Goal: Task Accomplishment & Management: Complete application form

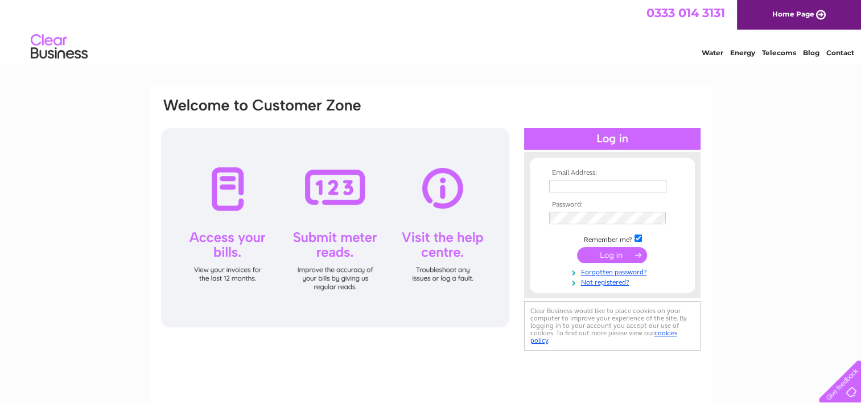
type input "**********"
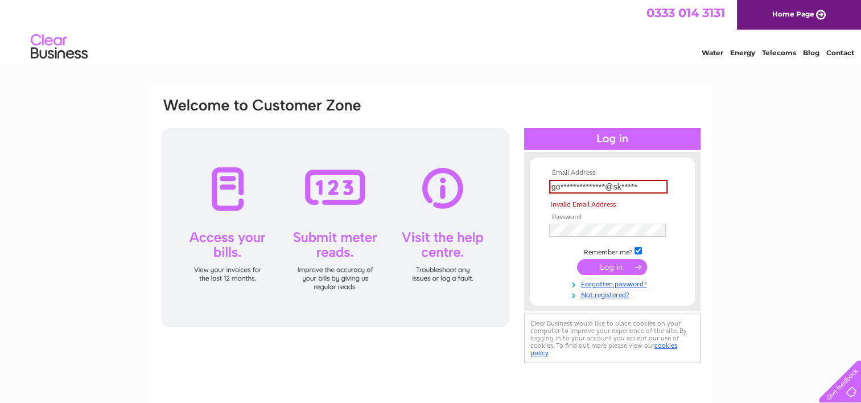
click at [608, 252] on tbody "**********" at bounding box center [612, 234] width 132 height 130
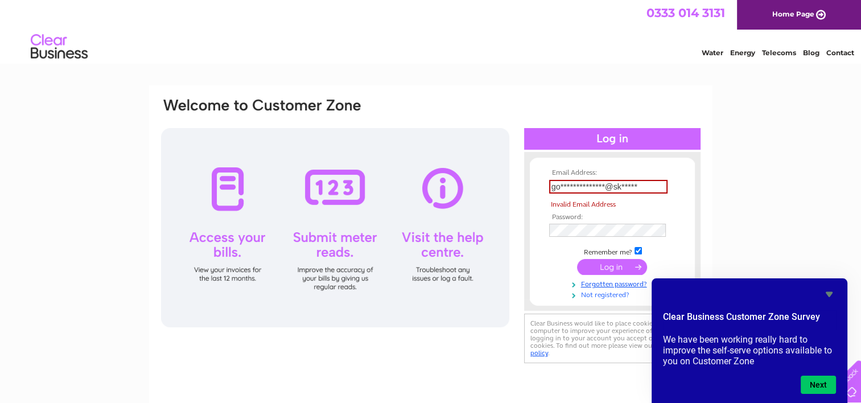
click at [612, 293] on link "Not registered?" at bounding box center [613, 294] width 129 height 11
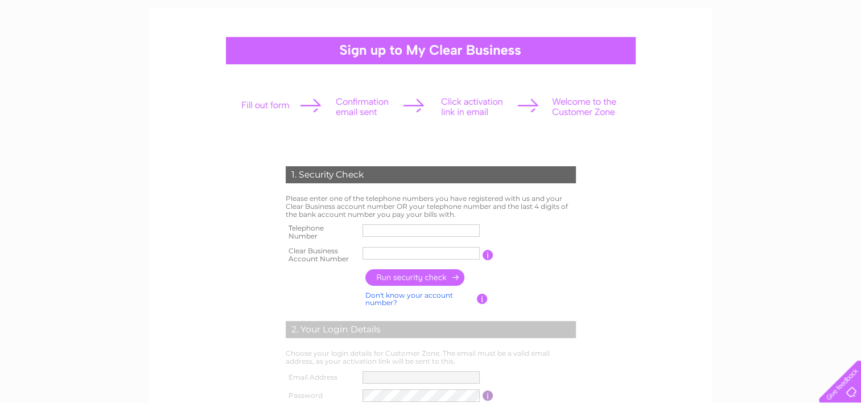
scroll to position [87, 0]
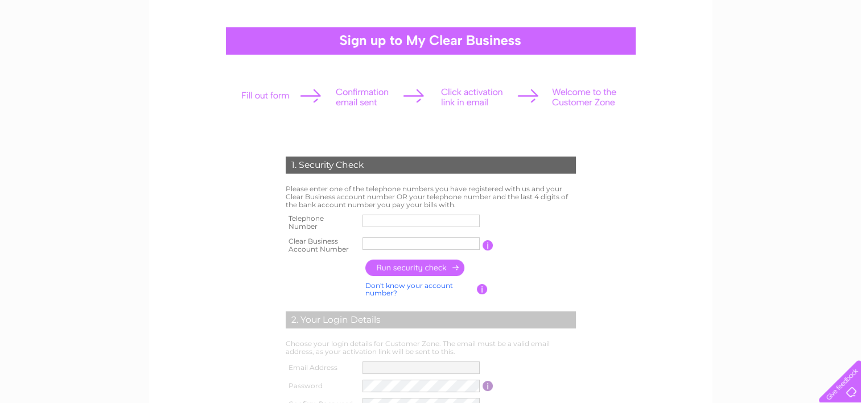
click at [385, 219] on input "text" at bounding box center [421, 221] width 117 height 13
type input "07507833405"
type input "Goldstar"
click at [398, 241] on input "Goldstar" at bounding box center [421, 243] width 117 height 13
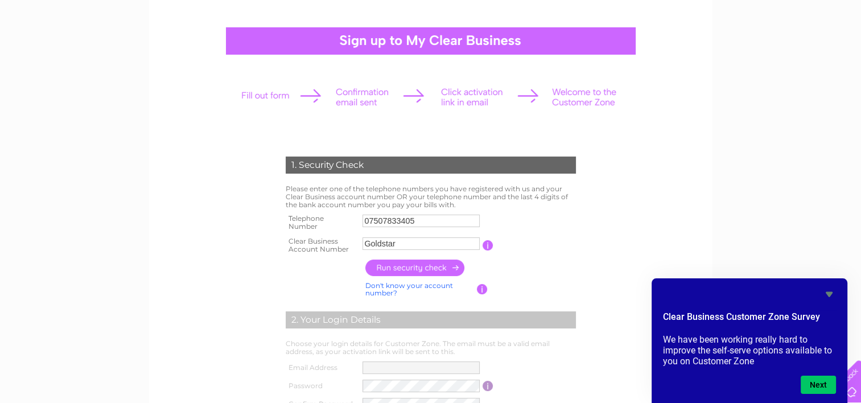
click at [599, 212] on div "1. Security Check Please enter one of the telephone numbers you have registered…" at bounding box center [430, 341] width 343 height 392
click at [485, 244] on input "button" at bounding box center [488, 245] width 11 height 10
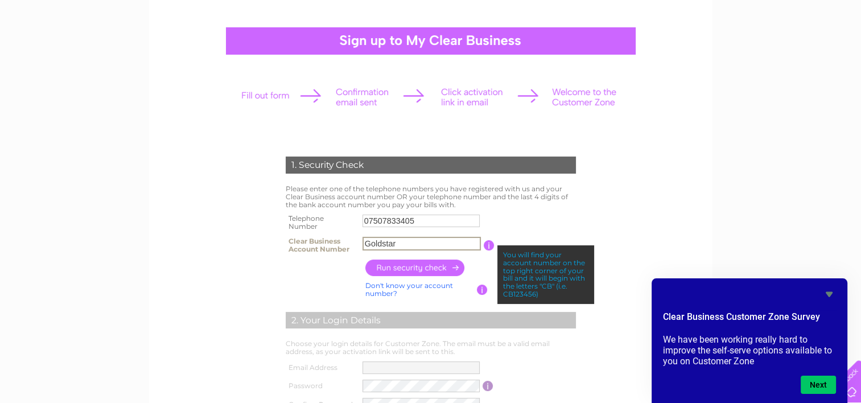
click at [404, 242] on input "Goldstar" at bounding box center [422, 244] width 118 height 14
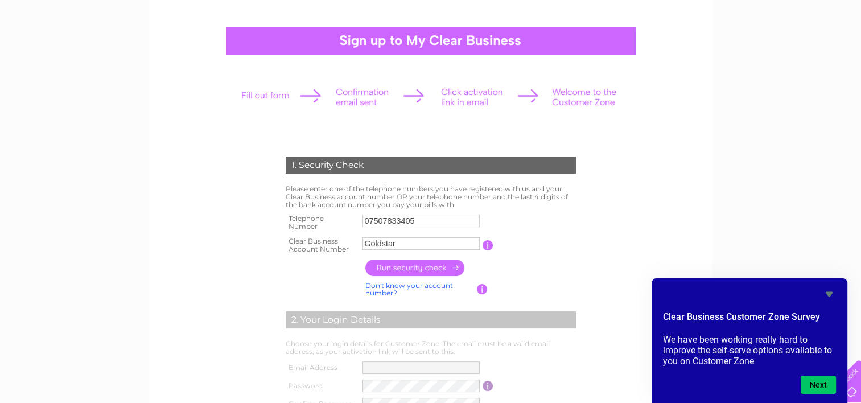
click at [623, 207] on form "1. Security Check Please enter one of the telephone numbers you have registered…" at bounding box center [431, 347] width 542 height 426
